Goal: Transaction & Acquisition: Download file/media

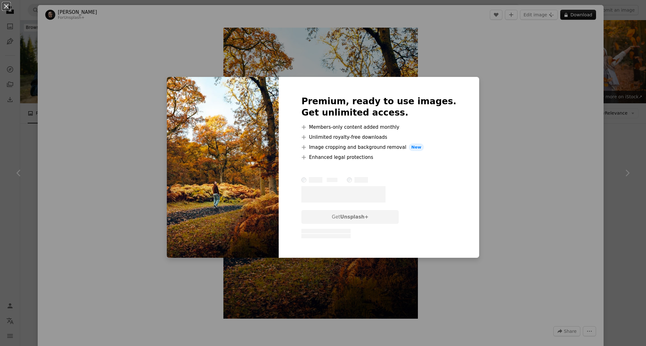
scroll to position [2555, 0]
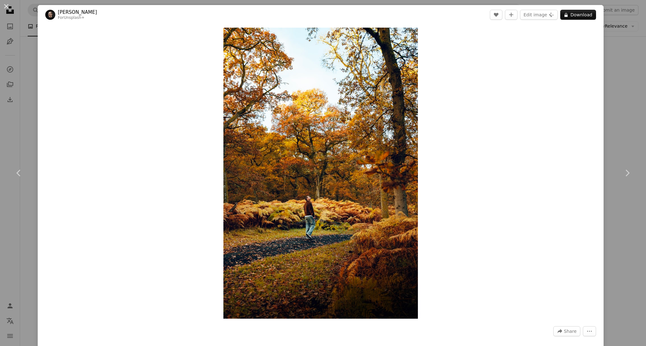
click at [638, 118] on div "An X shape Chevron left Chevron right [PERSON_NAME] For Unsplash+ A heart A plu…" at bounding box center [323, 173] width 646 height 346
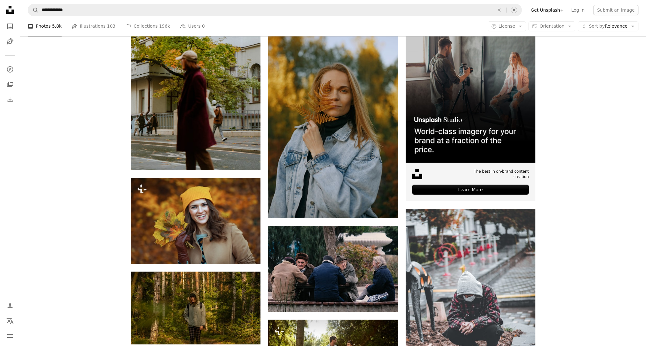
scroll to position [3198, 0]
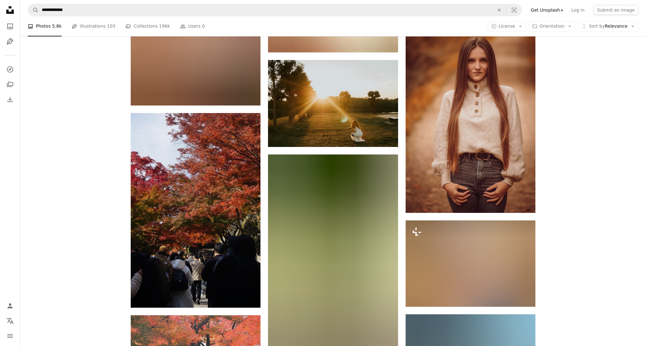
scroll to position [4496, 0]
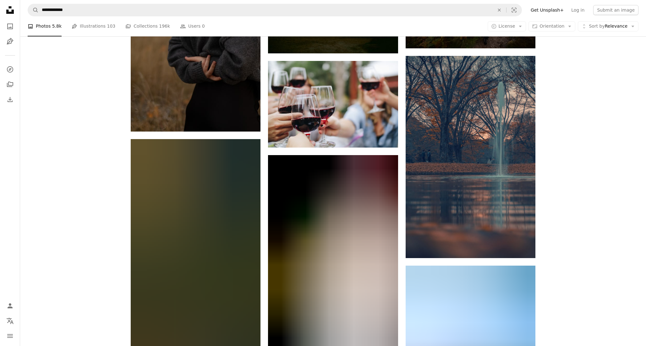
scroll to position [9165, 0]
